Goal: Information Seeking & Learning: Learn about a topic

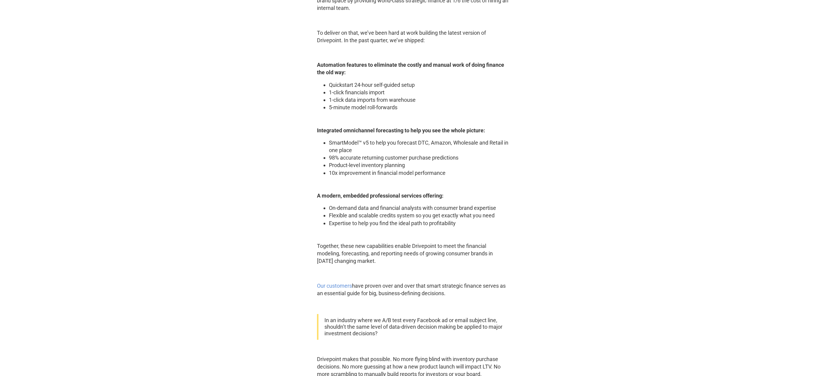
scroll to position [484, 0]
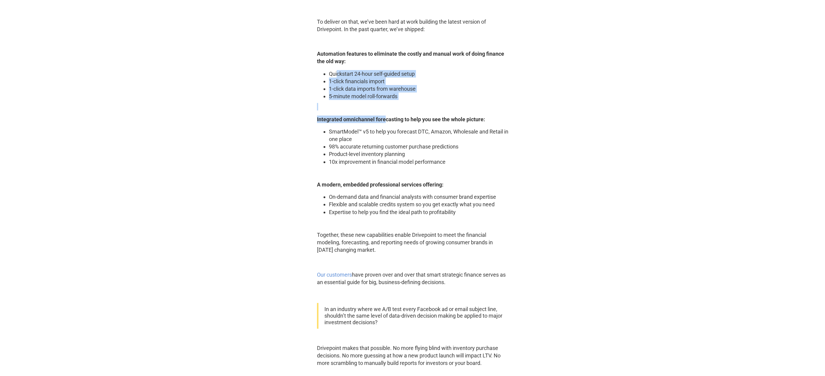
drag, startPoint x: 337, startPoint y: 73, endPoint x: 385, endPoint y: 116, distance: 64.6
click at [385, 116] on div "When we launched Bainbridge in 2021, we couldn’t have anticipated all the chang…" at bounding box center [412, 100] width 191 height 687
drag, startPoint x: 360, startPoint y: 129, endPoint x: 356, endPoint y: 127, distance: 4.8
click at [360, 129] on li "SmartModel™ v5 to help you forecast DTC, Amazon, Wholesale and Retail in one pl…" at bounding box center [418, 135] width 179 height 15
drag, startPoint x: 358, startPoint y: 121, endPoint x: 383, endPoint y: 122, distance: 24.8
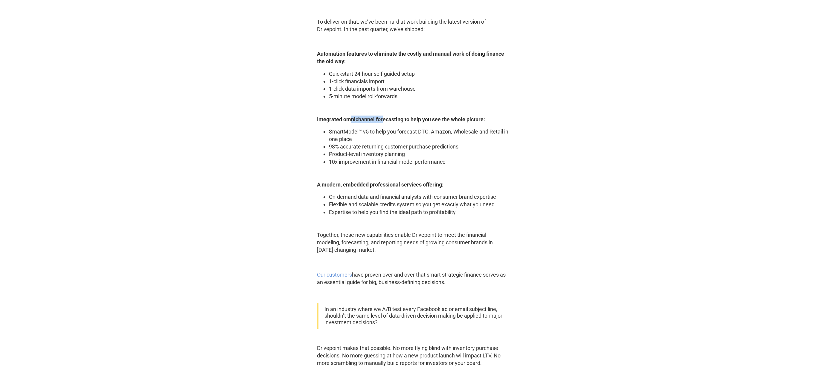
click at [383, 122] on strong "ntegrated omnichannel forecasting to help you see the whole picture:" at bounding box center [401, 119] width 167 height 6
drag, startPoint x: 422, startPoint y: 133, endPoint x: 478, endPoint y: 131, distance: 56.3
click at [504, 135] on li "SmartModel™ v5 to help you forecast DTC, Amazon, Wholesale and Retail in one pl…" at bounding box center [418, 135] width 179 height 15
drag, startPoint x: 426, startPoint y: 129, endPoint x: 430, endPoint y: 130, distance: 3.3
click at [426, 129] on li "SmartModel™ v5 to help you forecast DTC, Amazon, Wholesale and Retail in one pl…" at bounding box center [418, 135] width 179 height 15
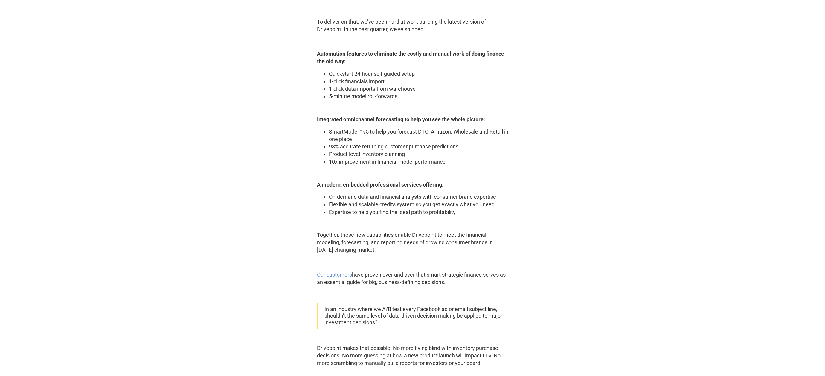
click at [442, 132] on li "SmartModel™ v5 to help you forecast DTC, Amazon, Wholesale and Retail in one pl…" at bounding box center [418, 135] width 179 height 15
drag, startPoint x: 464, startPoint y: 132, endPoint x: 483, endPoint y: 132, distance: 19.7
click at [464, 132] on li "SmartModel™ v5 to help you forecast DTC, Amazon, Wholesale and Retail in one pl…" at bounding box center [418, 135] width 179 height 15
click at [492, 132] on li "SmartModel™ v5 to help you forecast DTC, Amazon, Wholesale and Retail in one pl…" at bounding box center [418, 135] width 179 height 15
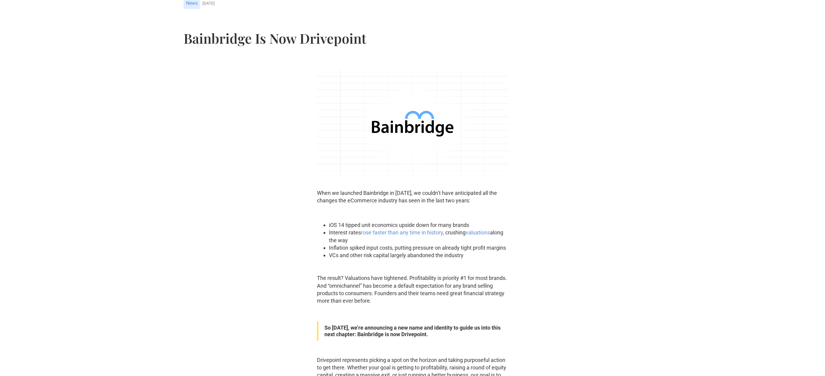
scroll to position [0, 0]
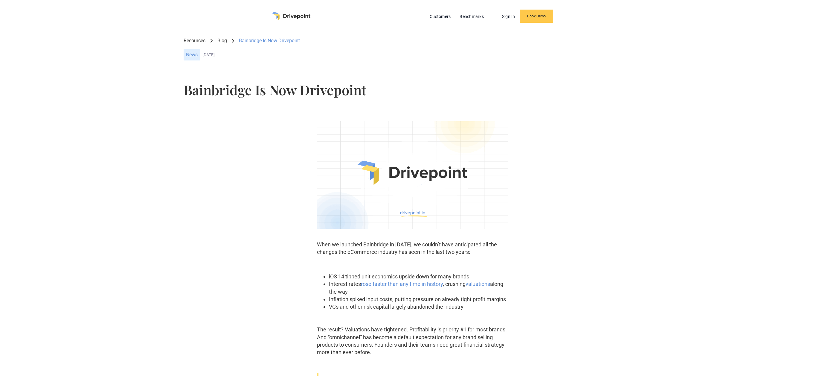
click at [297, 17] on img "home" at bounding box center [291, 16] width 38 height 8
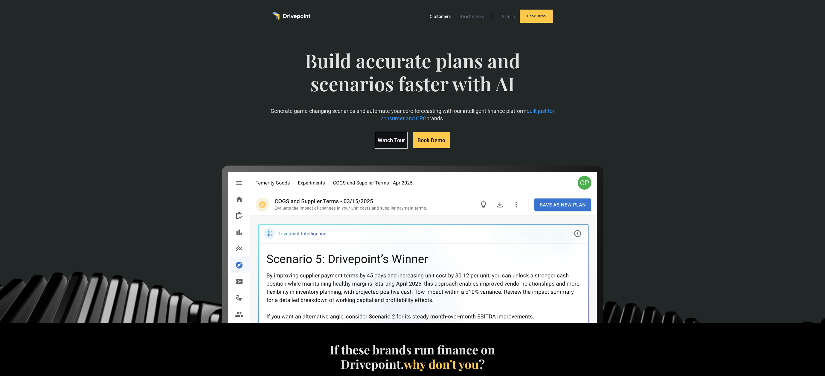
click at [447, 18] on link "Customers" at bounding box center [440, 17] width 27 height 8
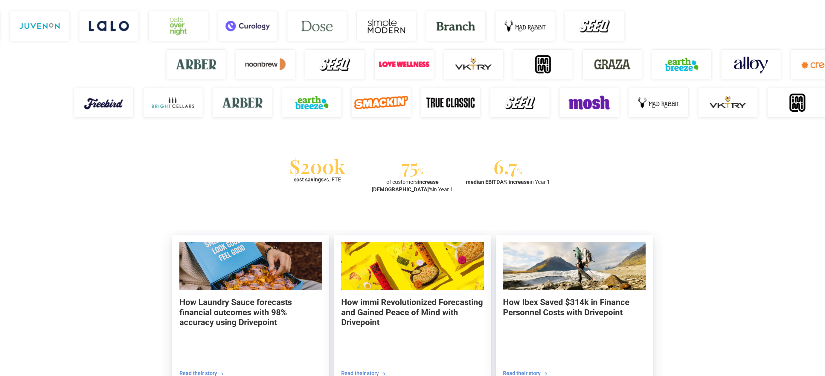
scroll to position [509, 0]
